Goal: Task Accomplishment & Management: Manage account settings

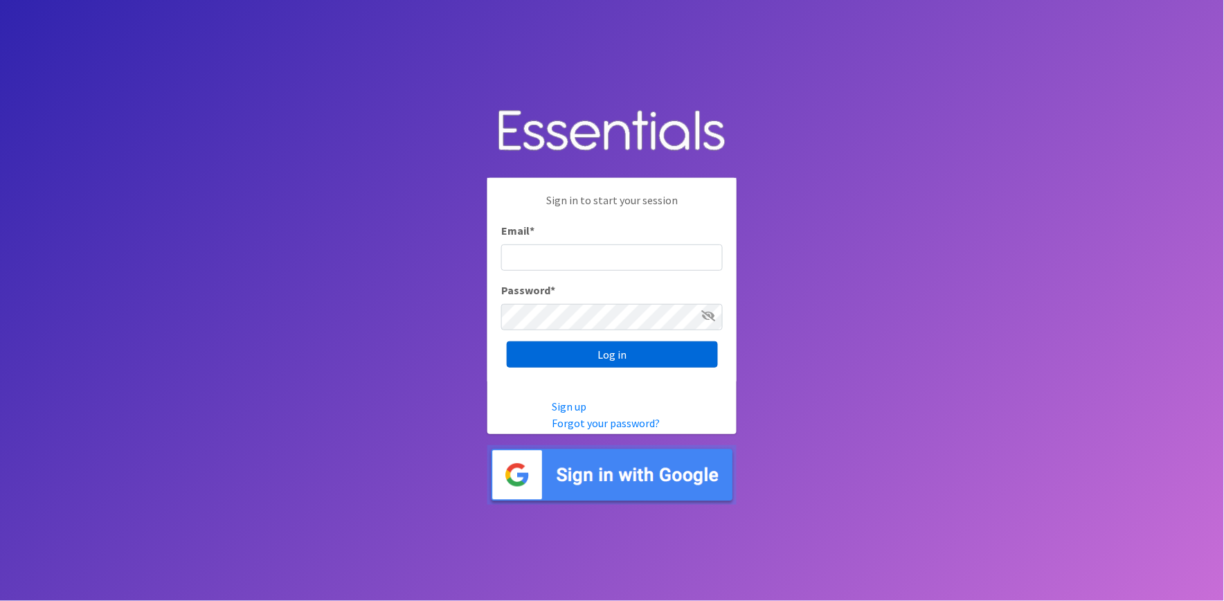
type input "[PERSON_NAME][EMAIL_ADDRESS][DOMAIN_NAME]"
click at [561, 345] on input "Log in" at bounding box center [612, 354] width 211 height 26
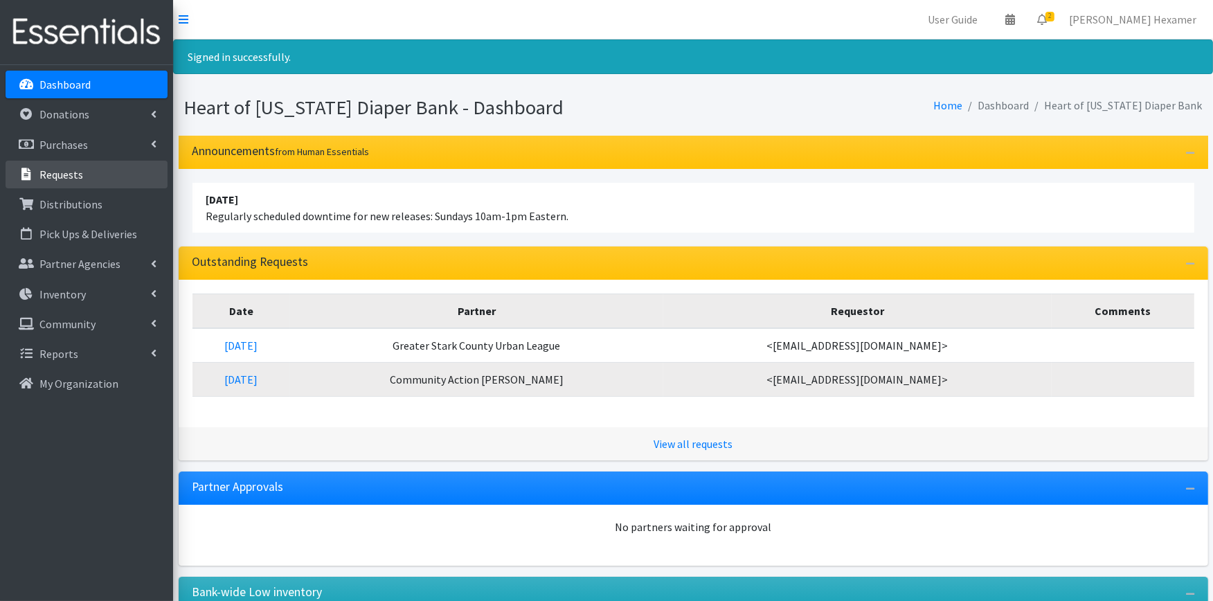
click at [94, 172] on link "Requests" at bounding box center [87, 175] width 162 height 28
